Goal: Task Accomplishment & Management: Use online tool/utility

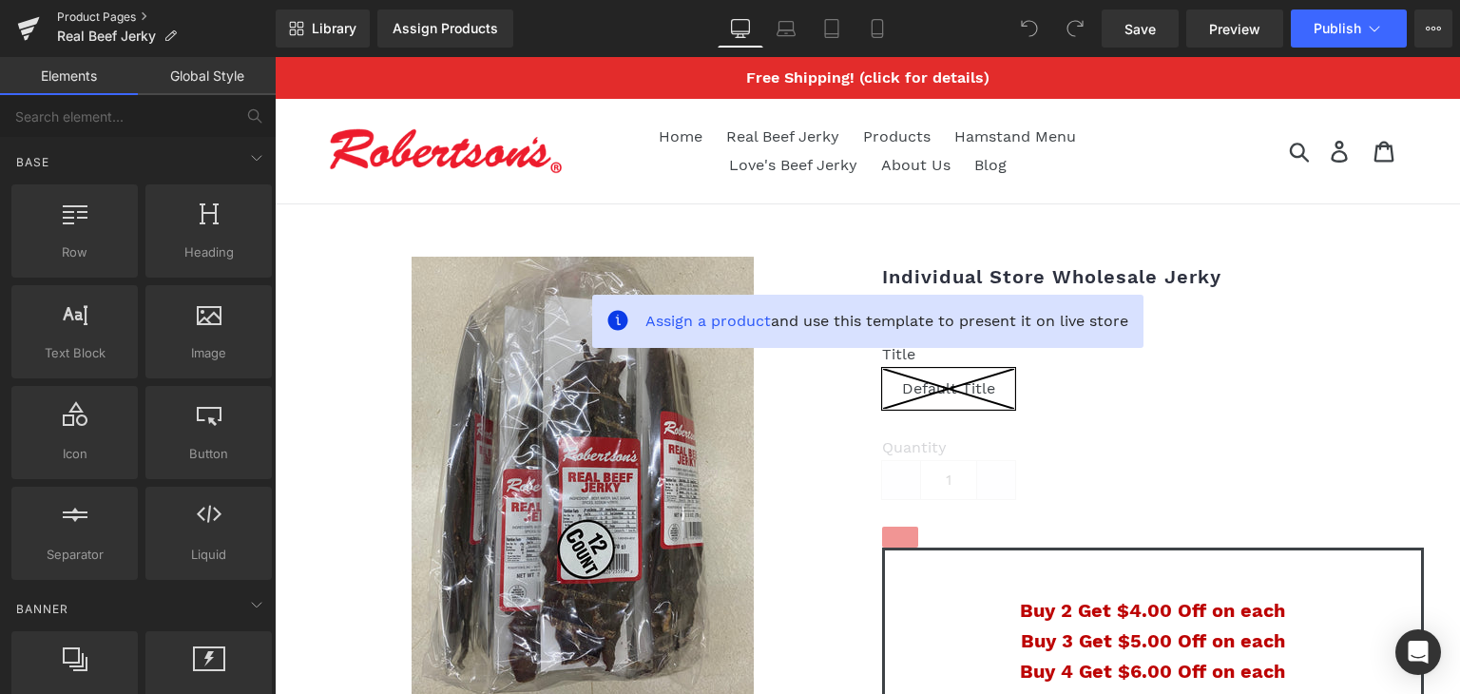
click at [122, 15] on link "Product Pages" at bounding box center [166, 17] width 219 height 15
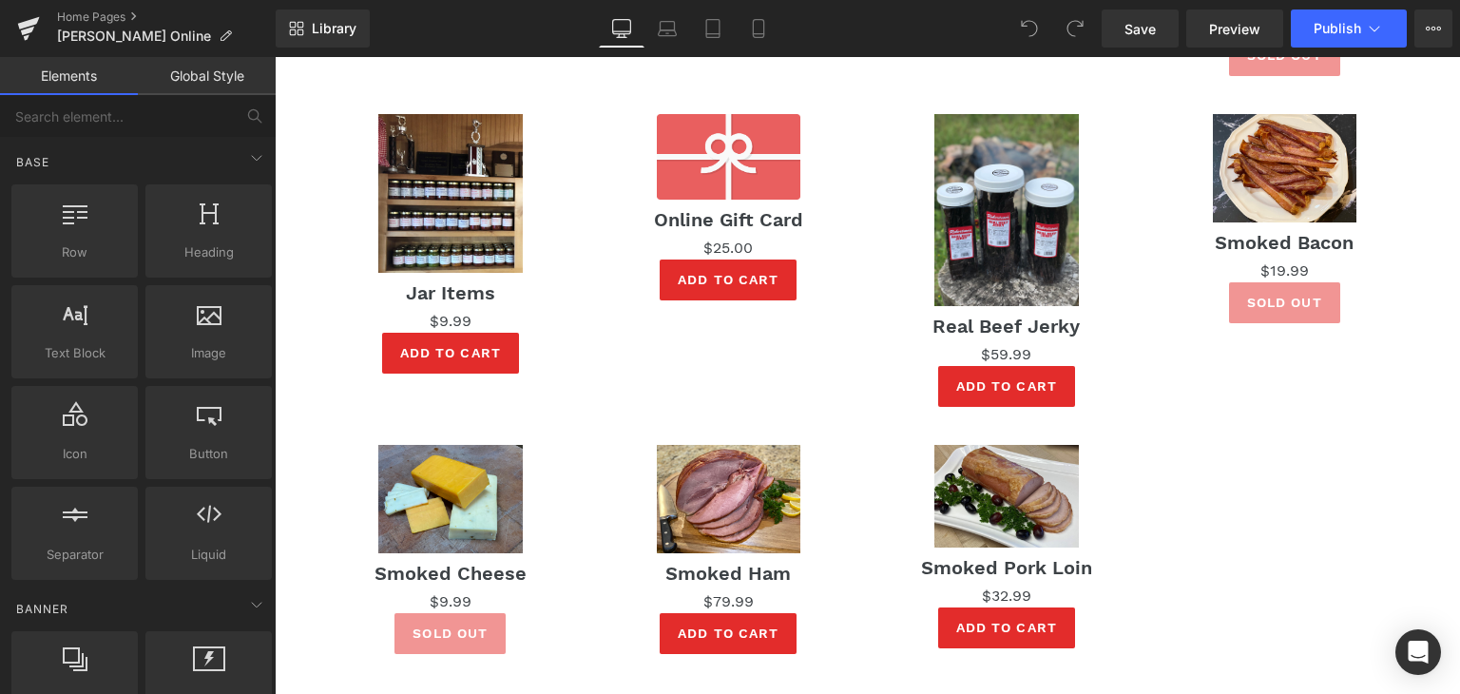
scroll to position [1266, 0]
click at [1023, 248] on img at bounding box center [1006, 210] width 144 height 192
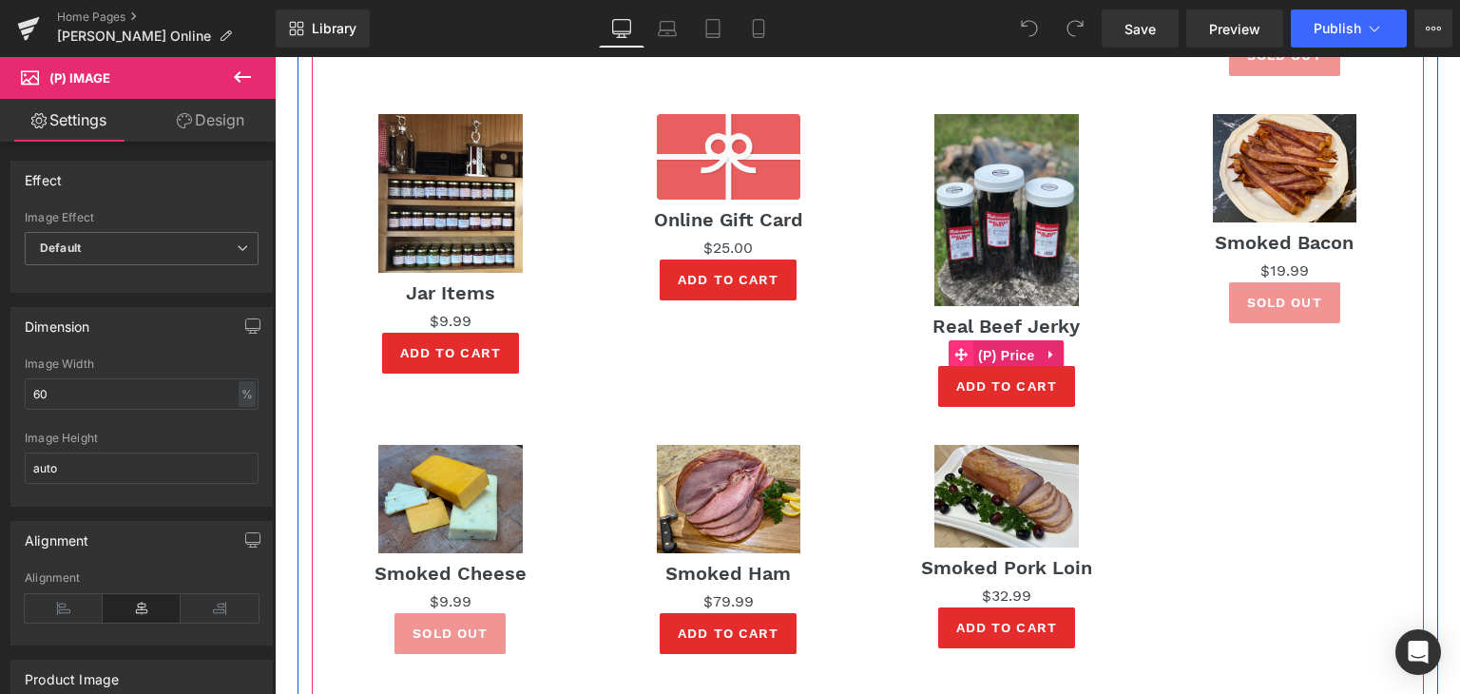
click at [1000, 352] on span "(P) Price" at bounding box center [1006, 355] width 67 height 29
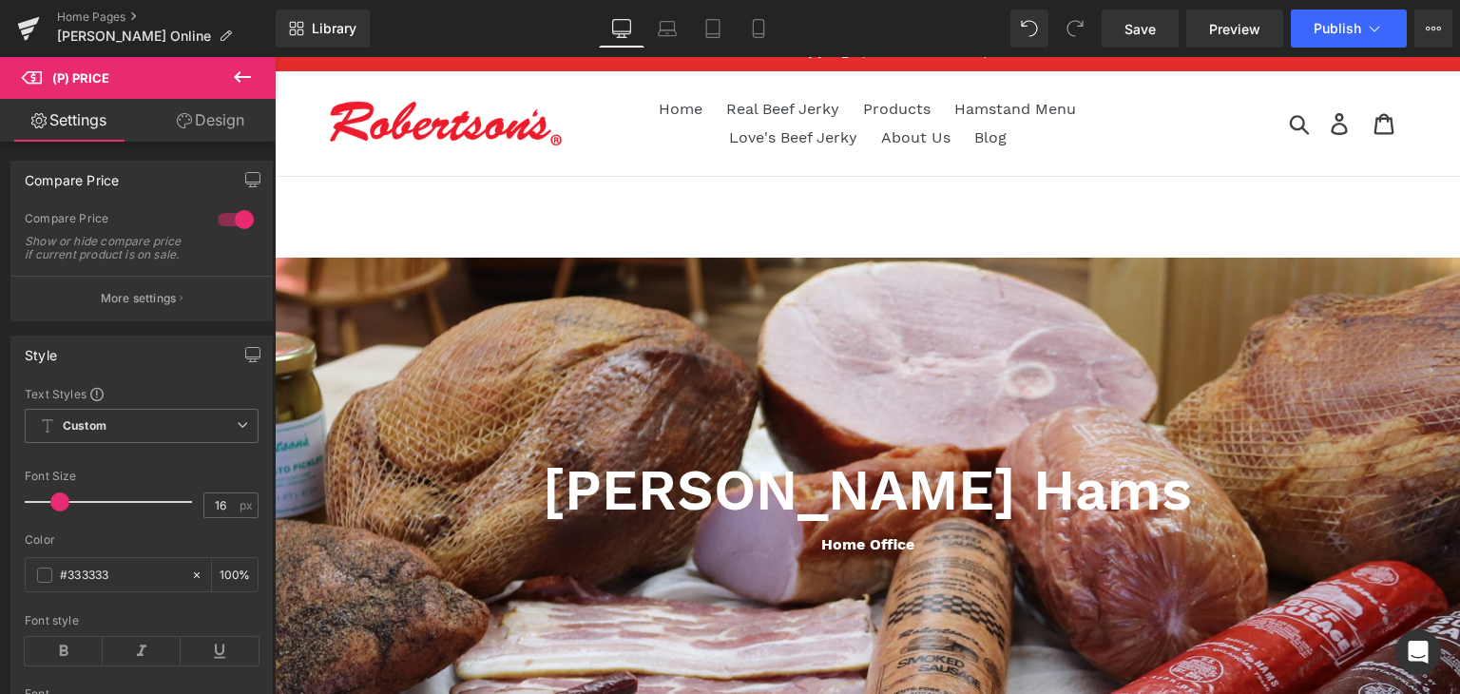
scroll to position [0, 0]
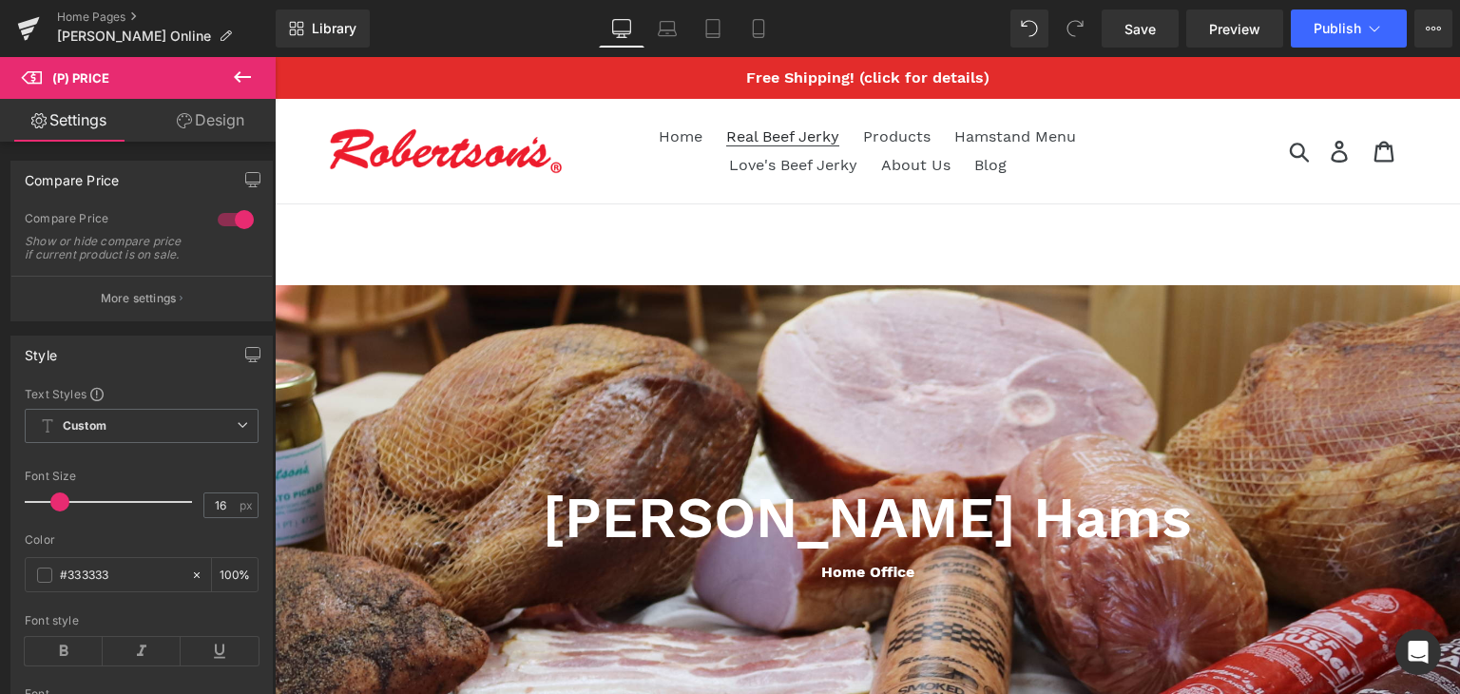
click at [778, 134] on span "Real Beef Jerky" at bounding box center [782, 136] width 113 height 19
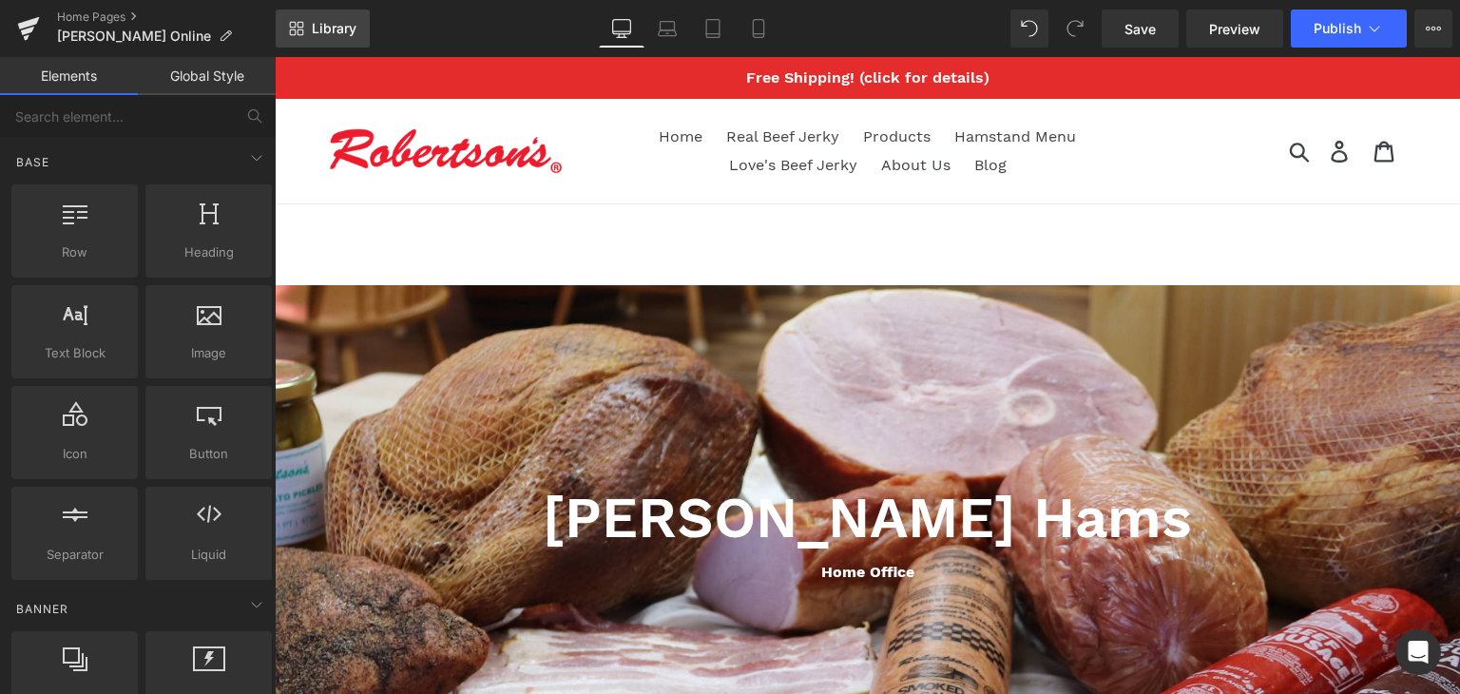
click at [330, 31] on span "Library" at bounding box center [334, 28] width 45 height 17
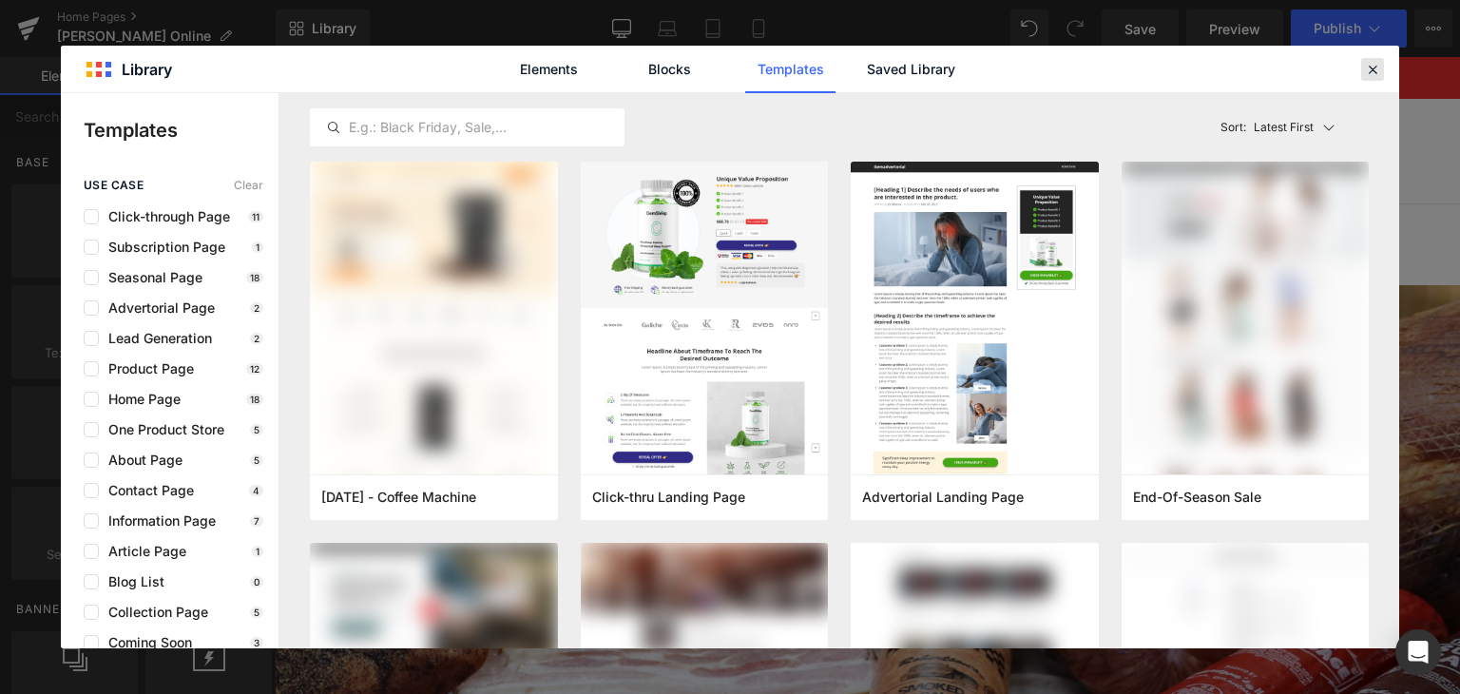
click at [1372, 67] on icon at bounding box center [1372, 69] width 17 height 17
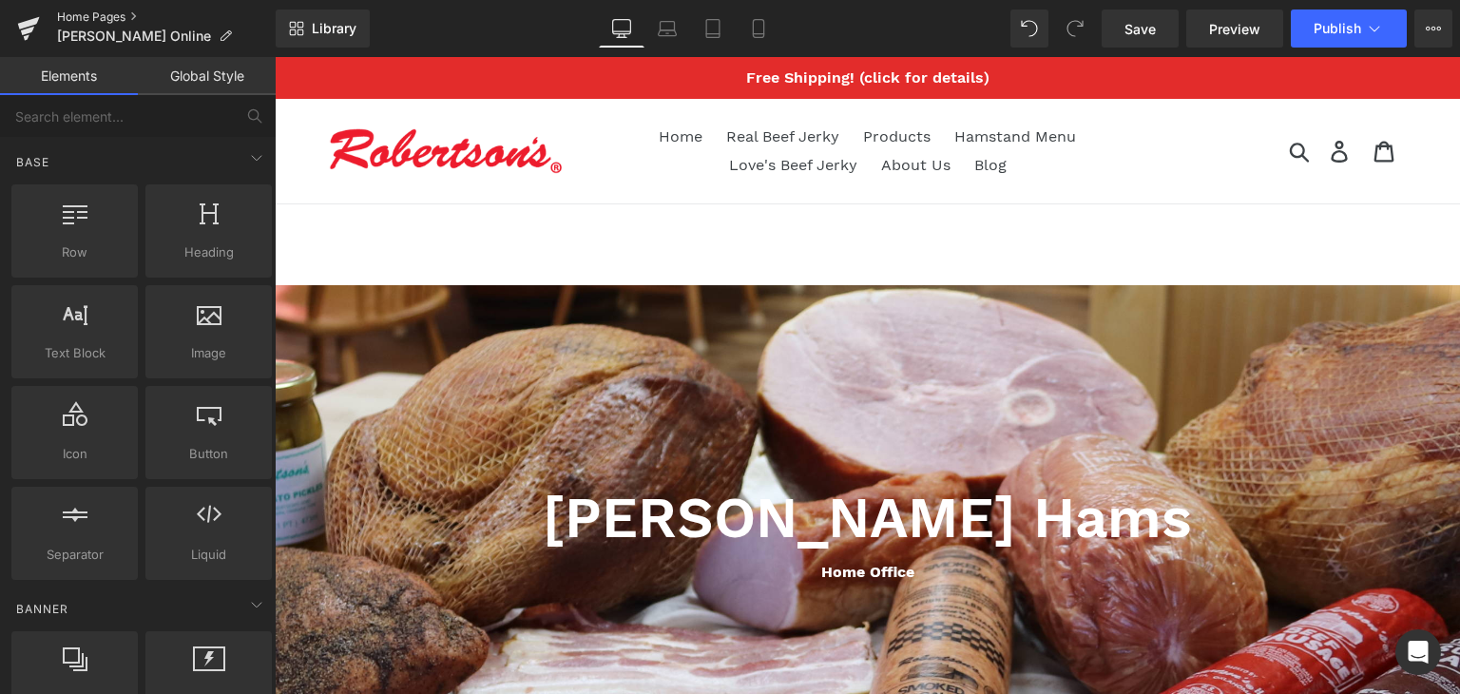
click at [109, 20] on link "Home Pages" at bounding box center [166, 17] width 219 height 15
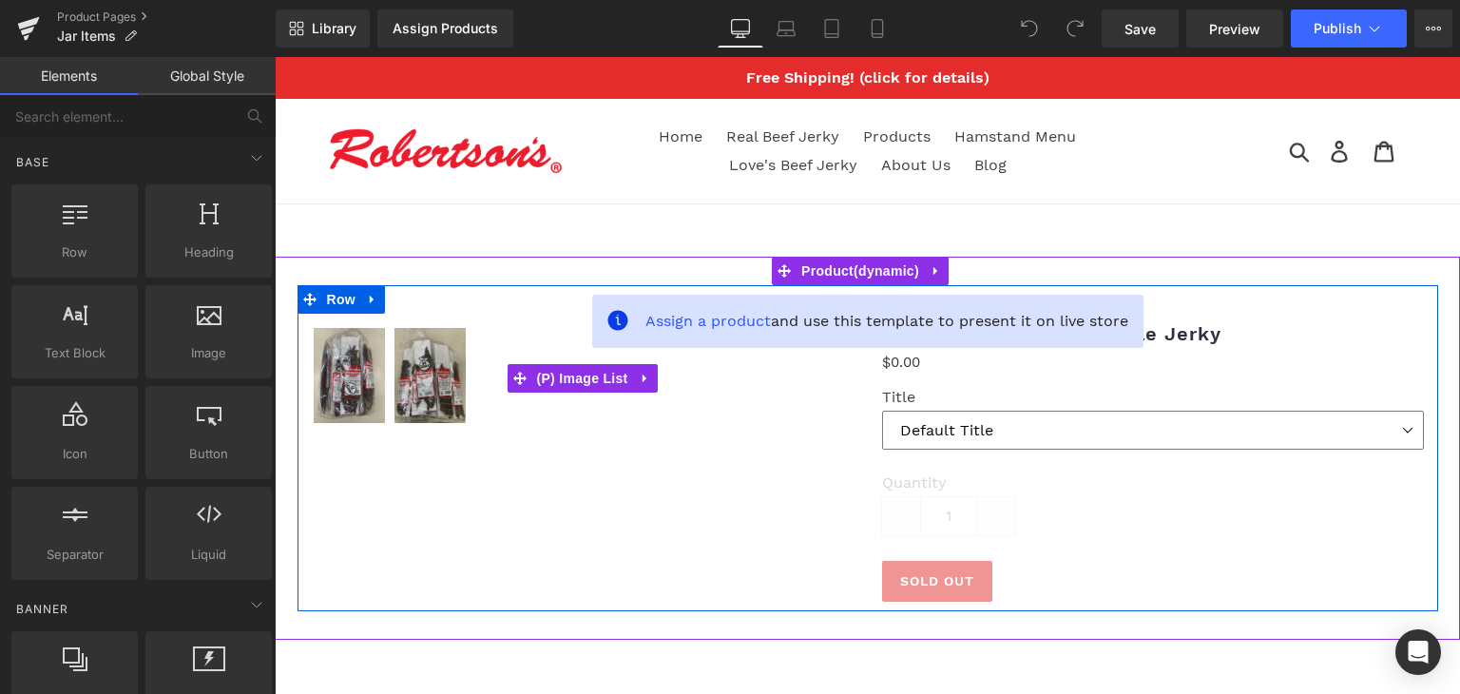
click at [1396, 432] on select "Default Title" at bounding box center [1153, 430] width 542 height 39
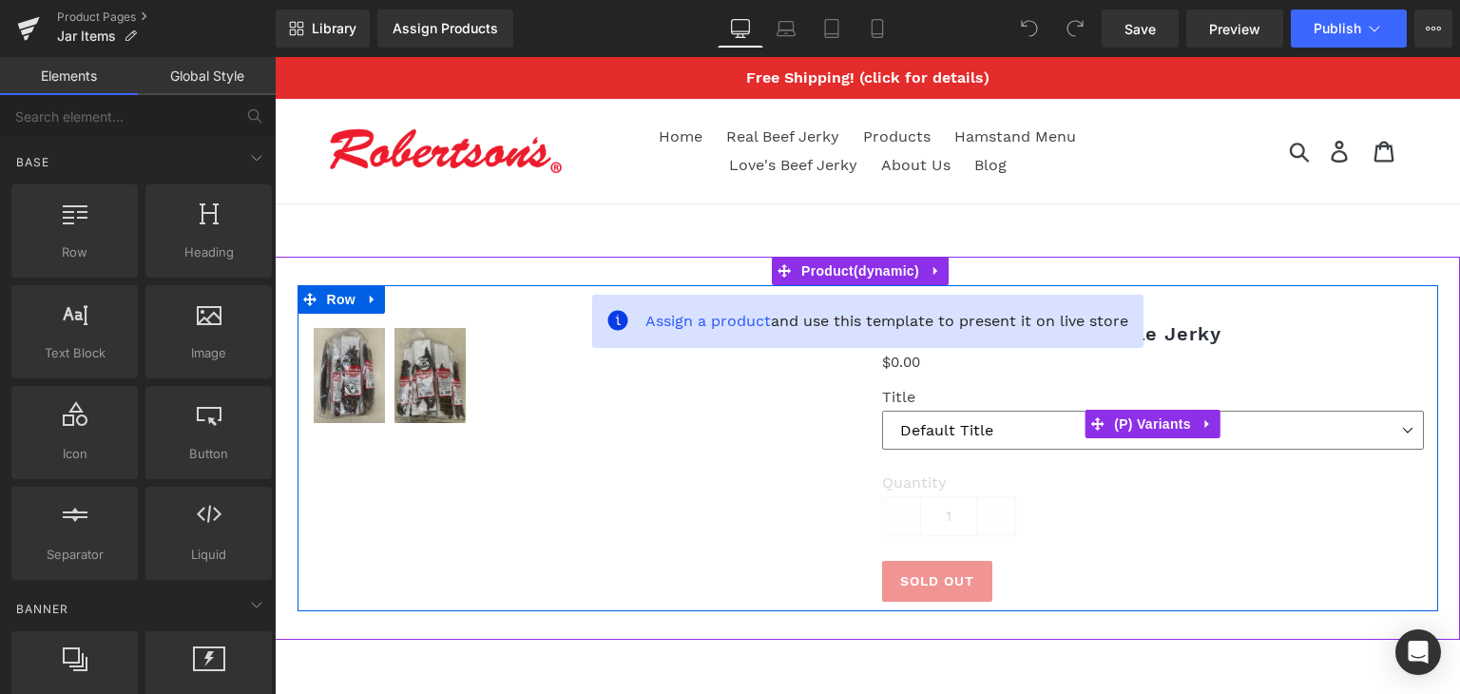
click at [1397, 441] on select "Default Title" at bounding box center [1153, 430] width 542 height 39
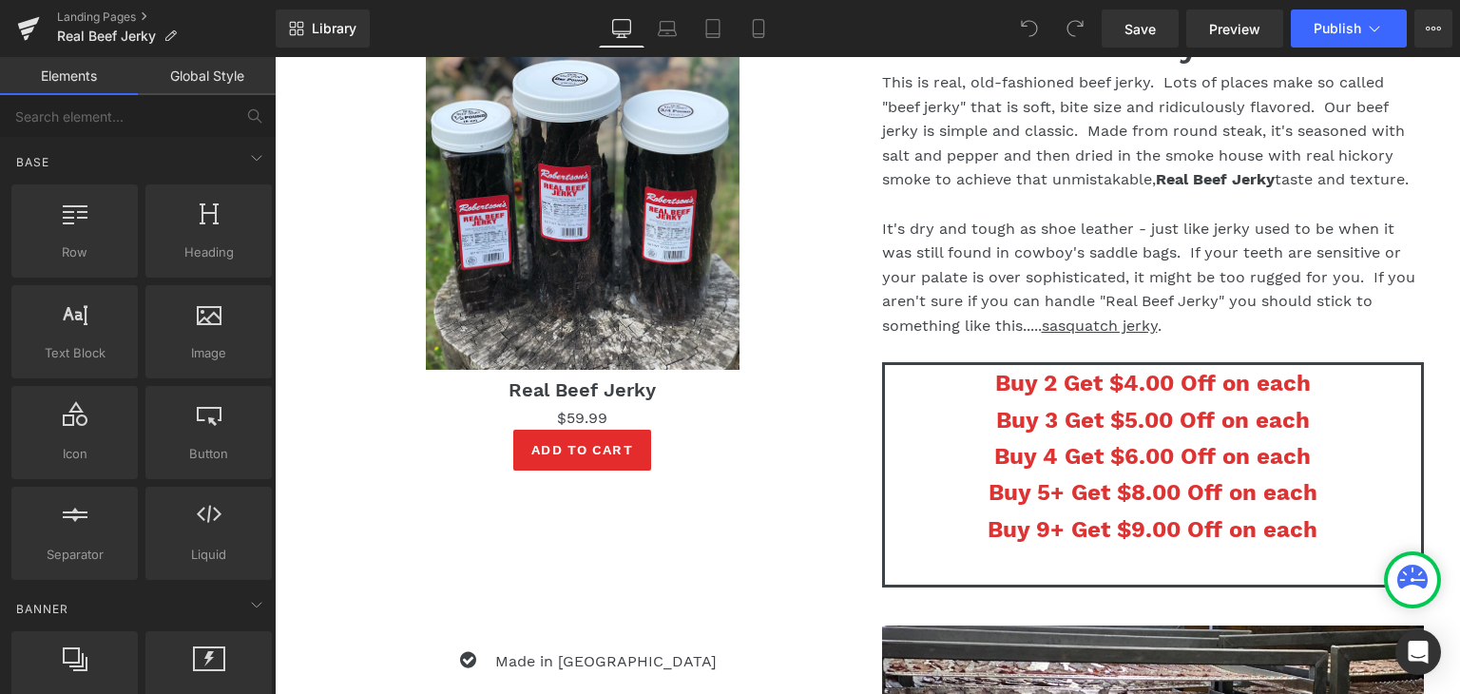
scroll to position [912, 0]
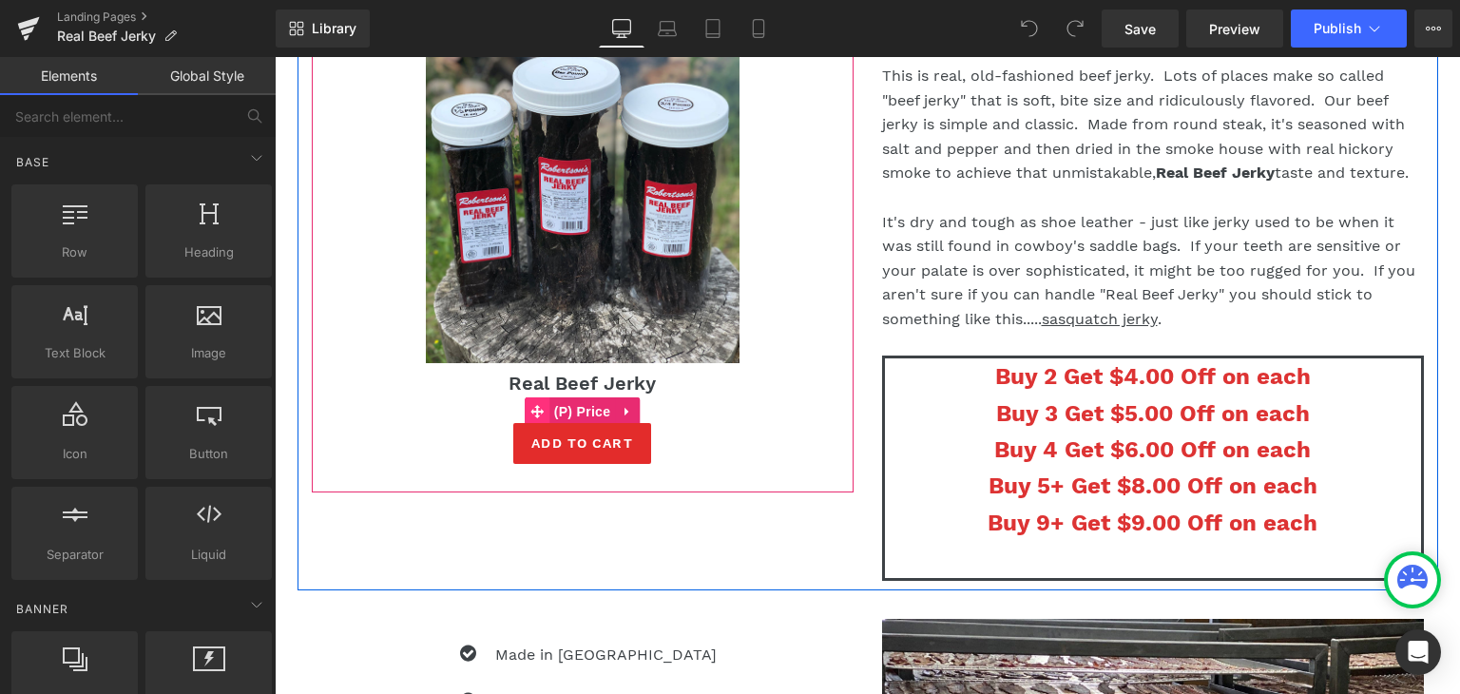
click at [595, 411] on span "(P) Price" at bounding box center [582, 411] width 67 height 29
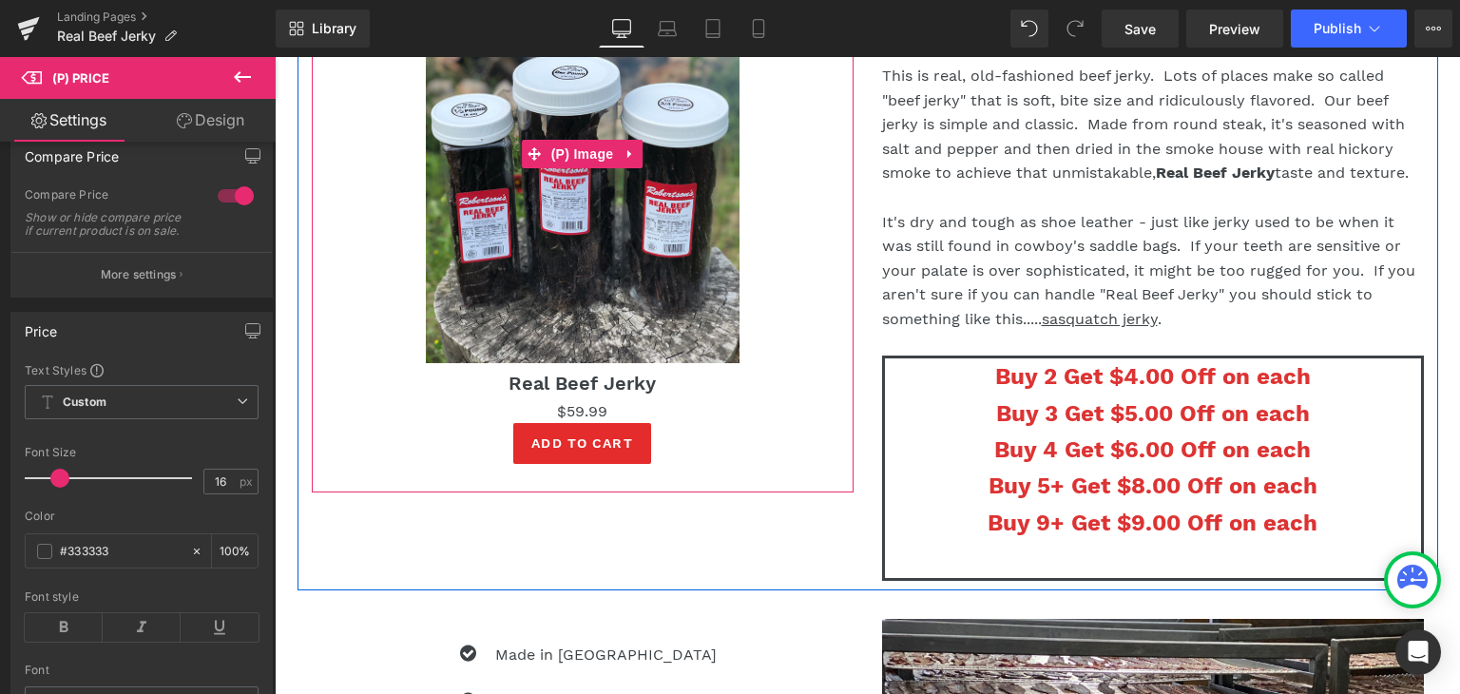
scroll to position [0, 0]
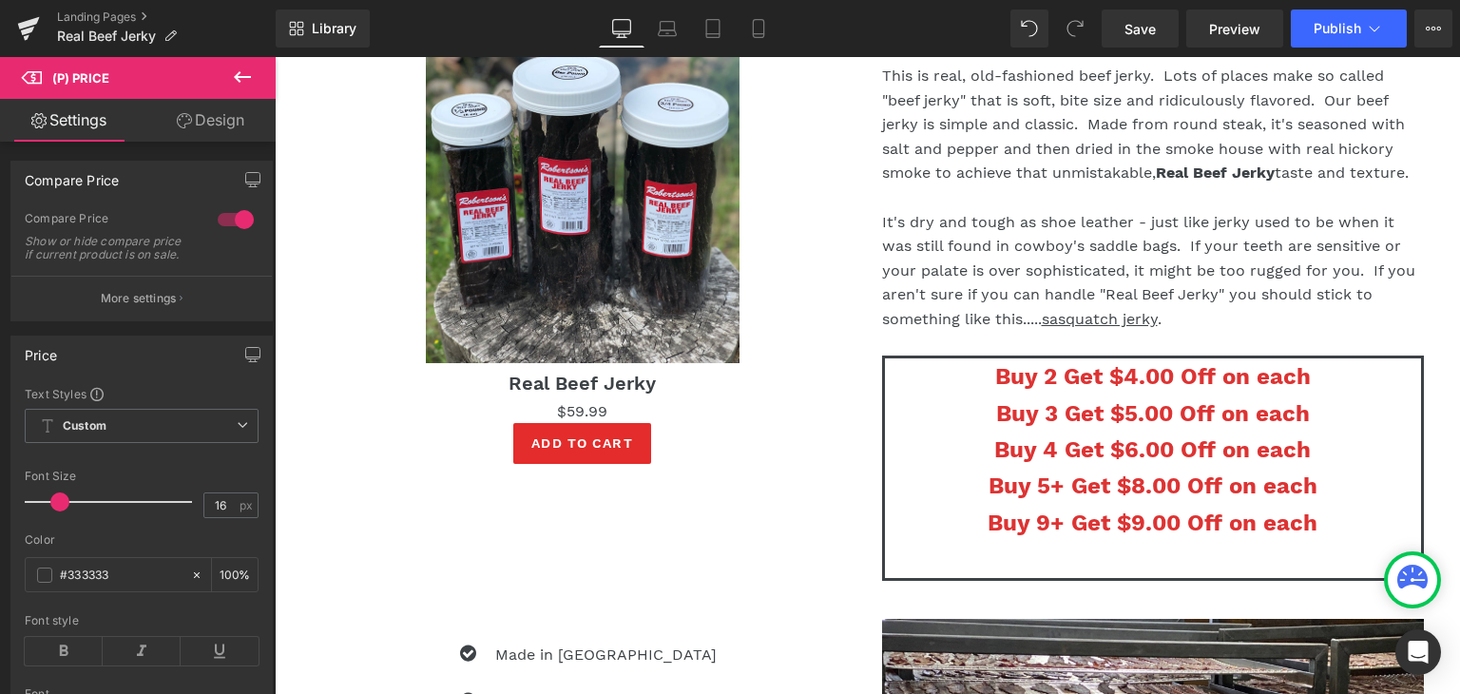
click at [225, 122] on link "Design" at bounding box center [211, 120] width 138 height 43
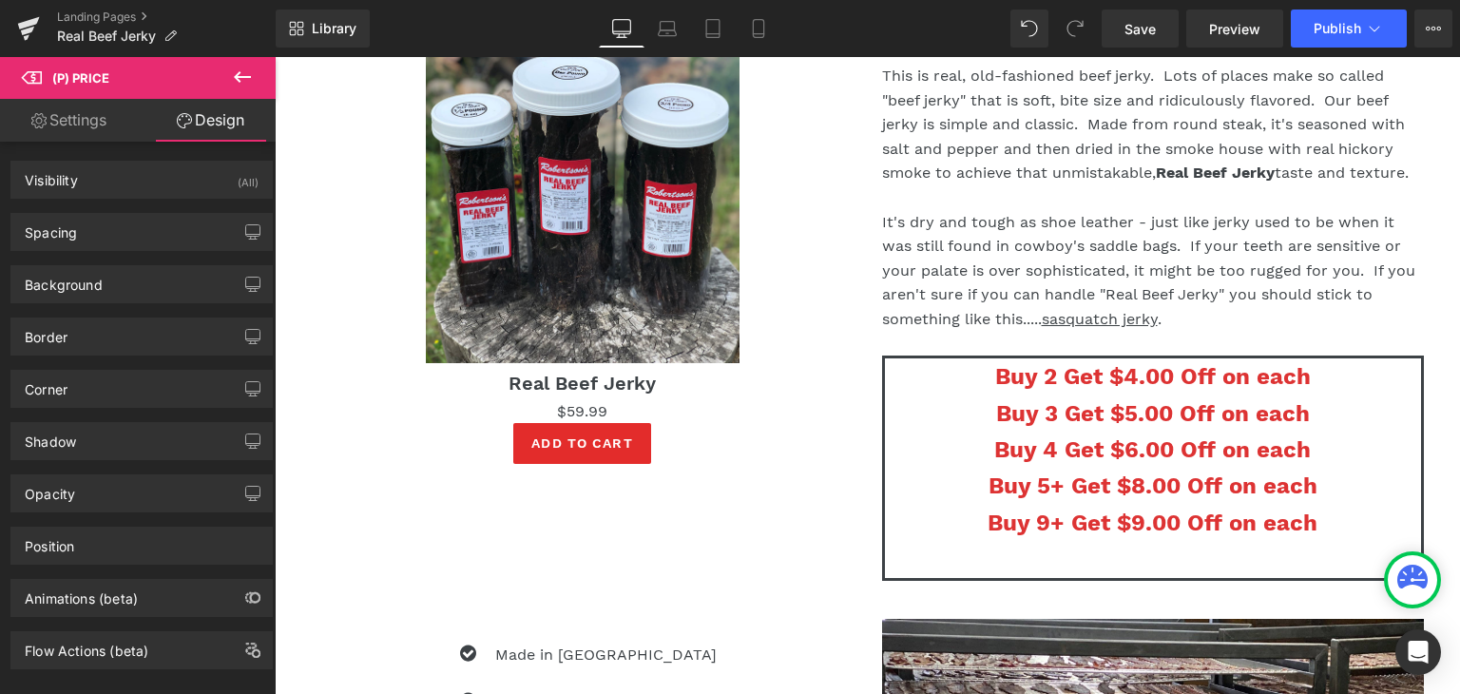
click at [190, 80] on span "(P) Price" at bounding box center [114, 78] width 190 height 42
click at [240, 77] on icon at bounding box center [242, 76] width 17 height 11
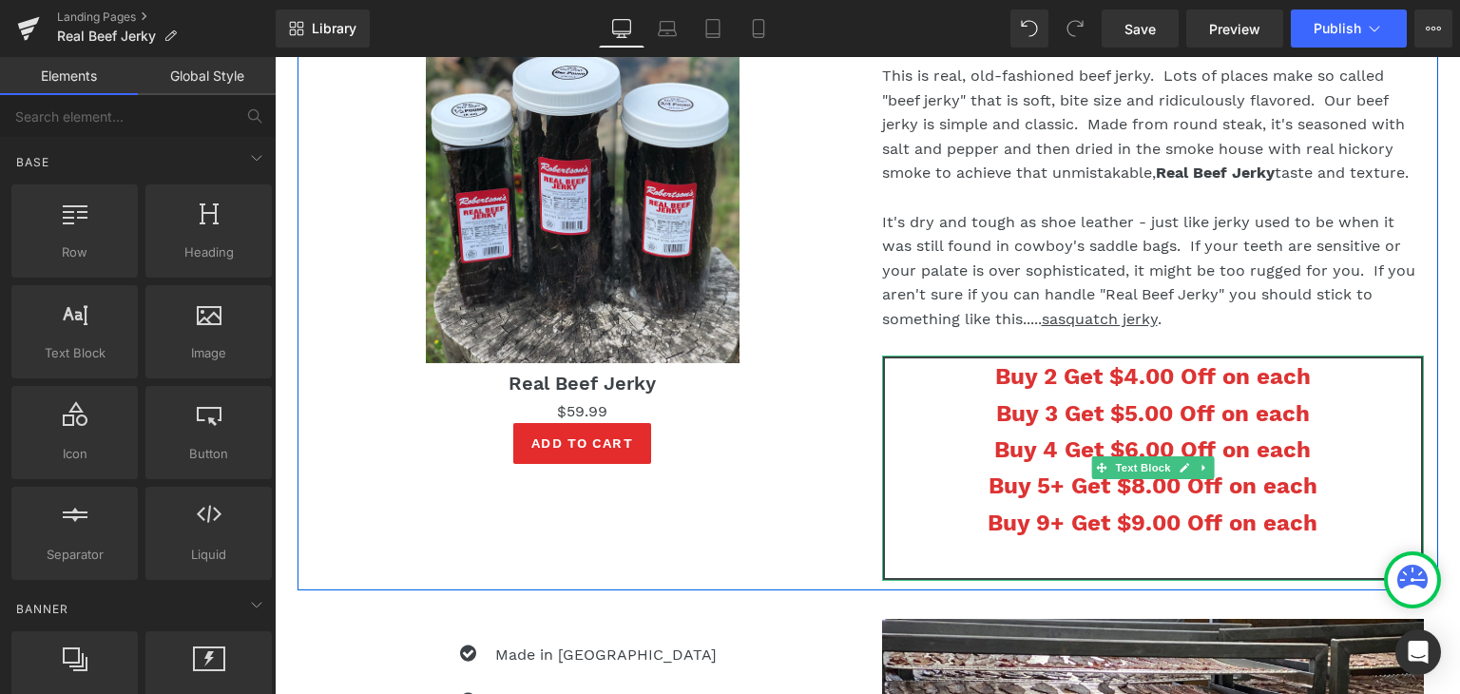
click at [1308, 432] on p "Buy 4 Get $6.00 Off on each" at bounding box center [1153, 450] width 536 height 36
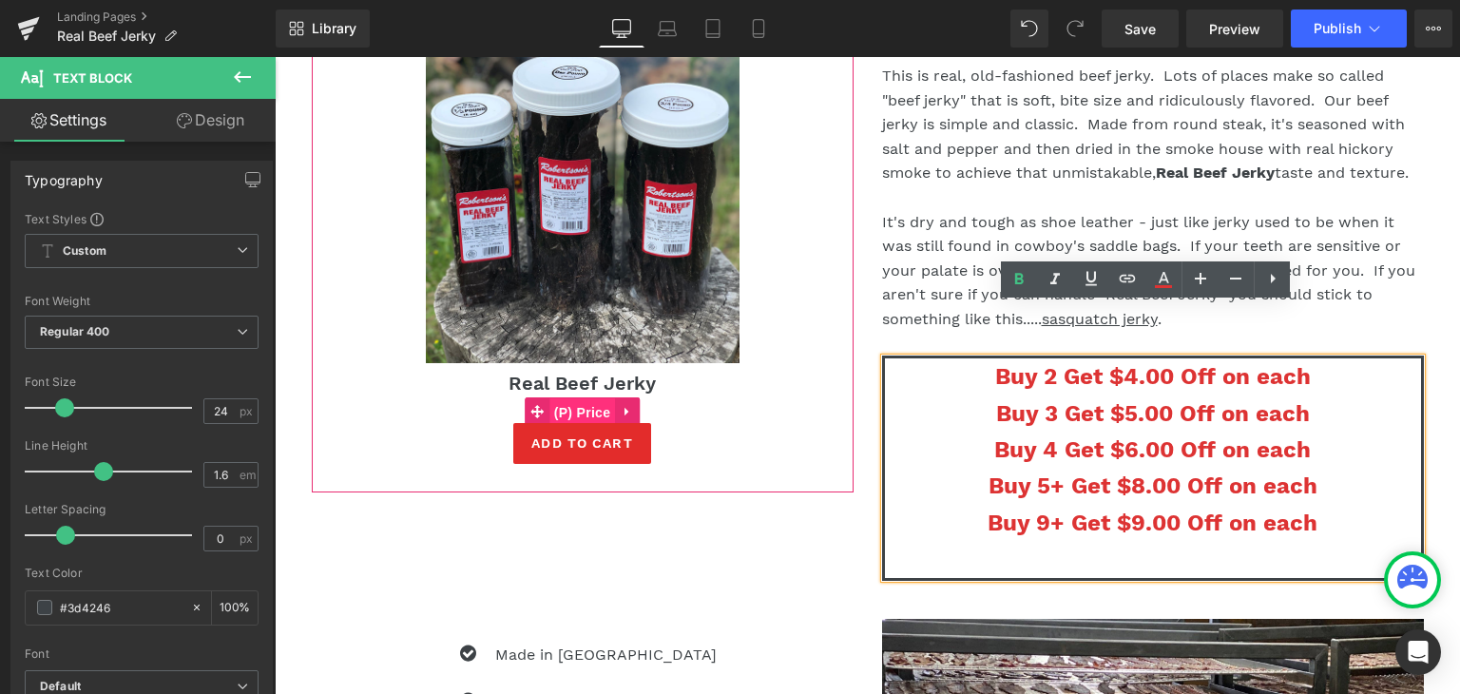
click at [579, 410] on span "(P) Price" at bounding box center [582, 412] width 67 height 29
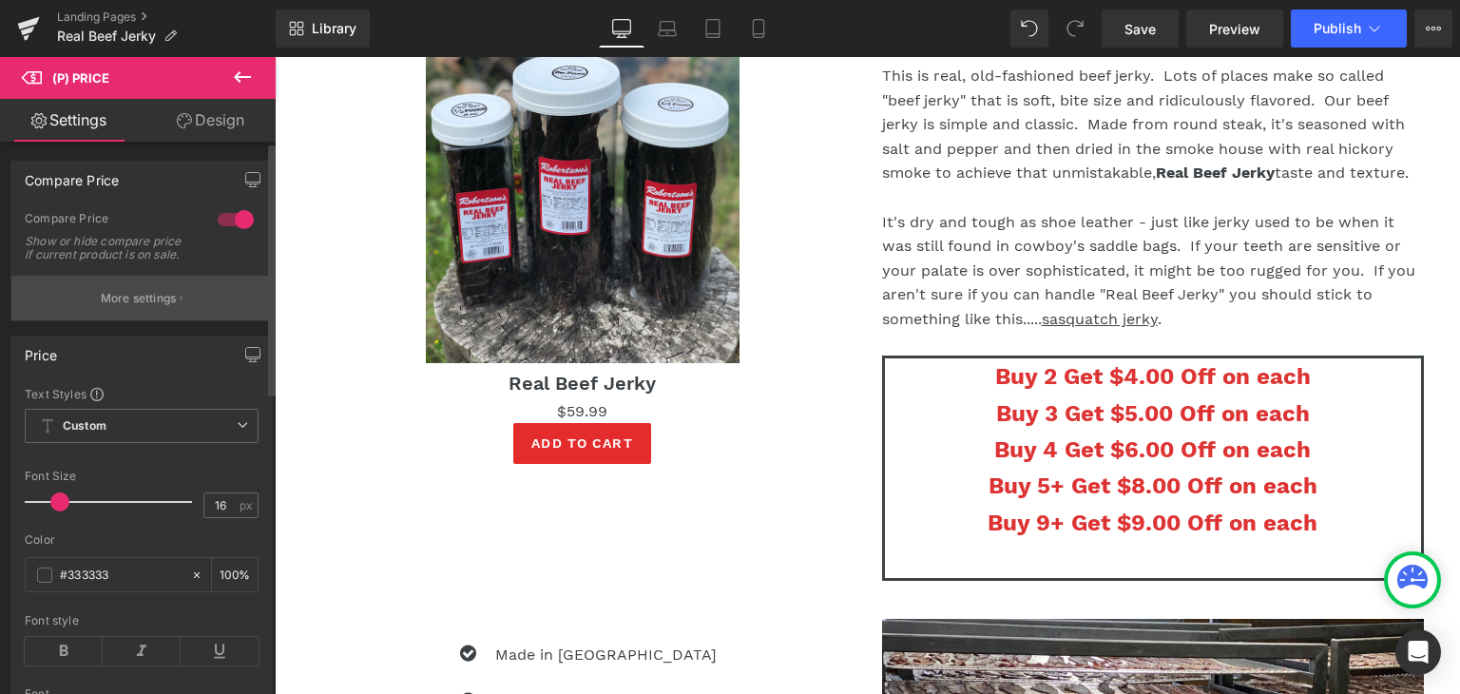
click at [158, 307] on p "More settings" at bounding box center [139, 298] width 76 height 17
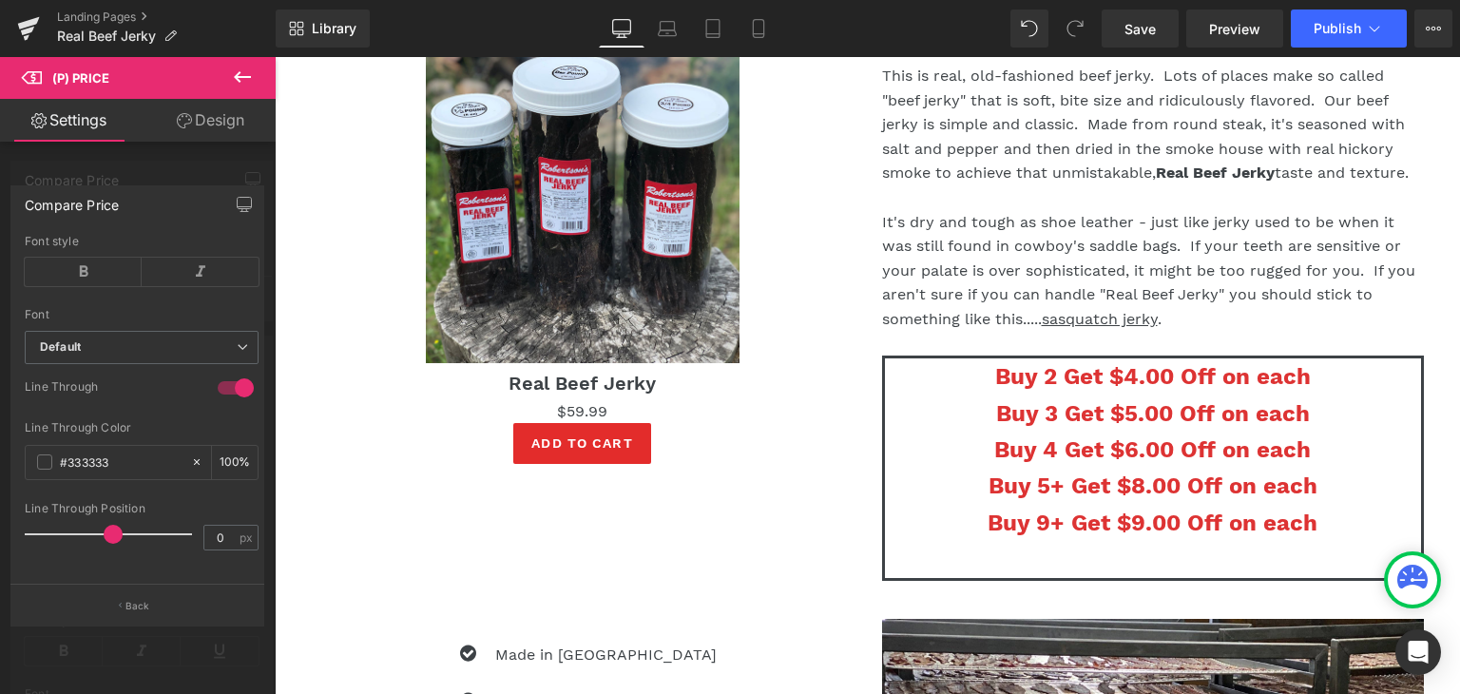
scroll to position [383, 0]
